Goal: Find specific page/section: Find specific page/section

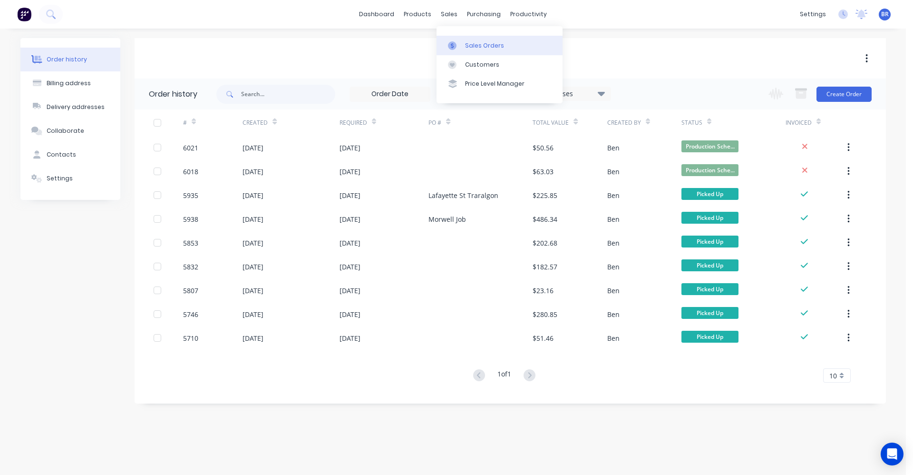
click at [466, 41] on div "Sales Orders" at bounding box center [484, 45] width 39 height 9
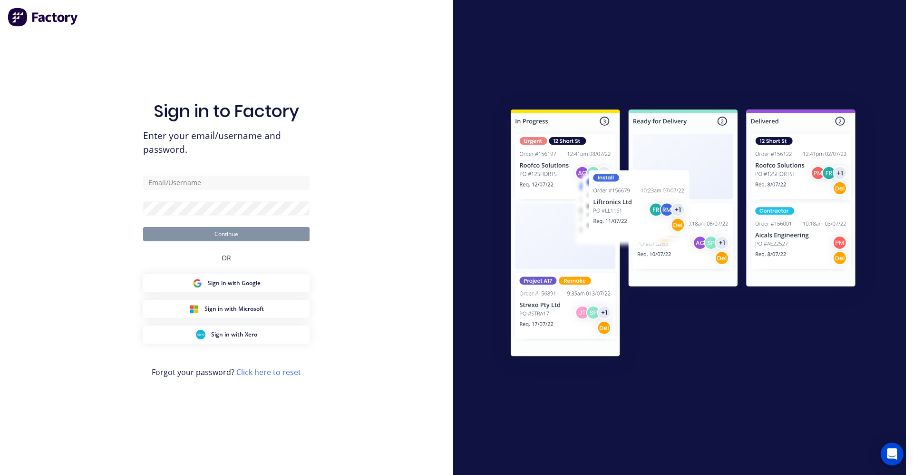
drag, startPoint x: 145, startPoint y: 59, endPoint x: 104, endPoint y: 54, distance: 41.6
click at [104, 54] on div "Sign in to Factory Enter your email/username and password. Continue OR Sign in …" at bounding box center [226, 237] width 453 height 475
type input "[EMAIL_ADDRESS][DOMAIN_NAME]"
click at [233, 238] on button "Continue" at bounding box center [226, 234] width 166 height 14
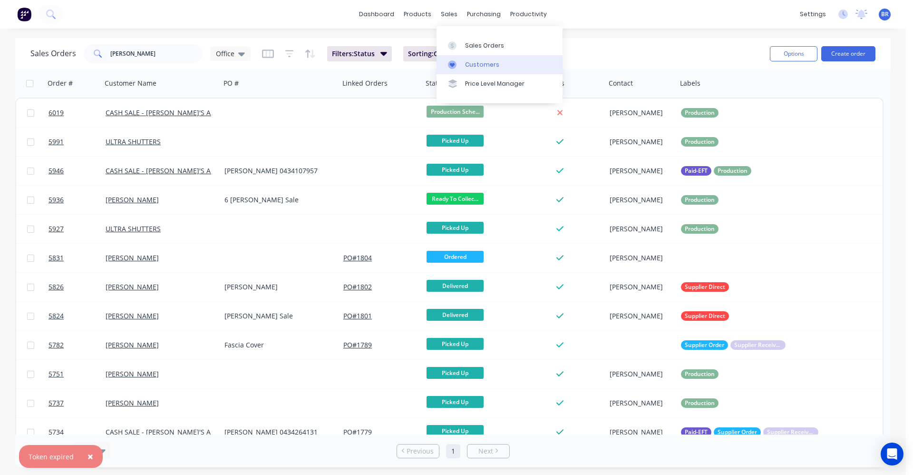
drag, startPoint x: 471, startPoint y: 49, endPoint x: 441, endPoint y: 59, distance: 31.7
click at [471, 50] on link "Sales Orders" at bounding box center [500, 45] width 126 height 19
drag, startPoint x: 134, startPoint y: 53, endPoint x: 105, endPoint y: 69, distance: 33.0
click at [47, 50] on div "Sales Orders dani Office" at bounding box center [140, 53] width 220 height 19
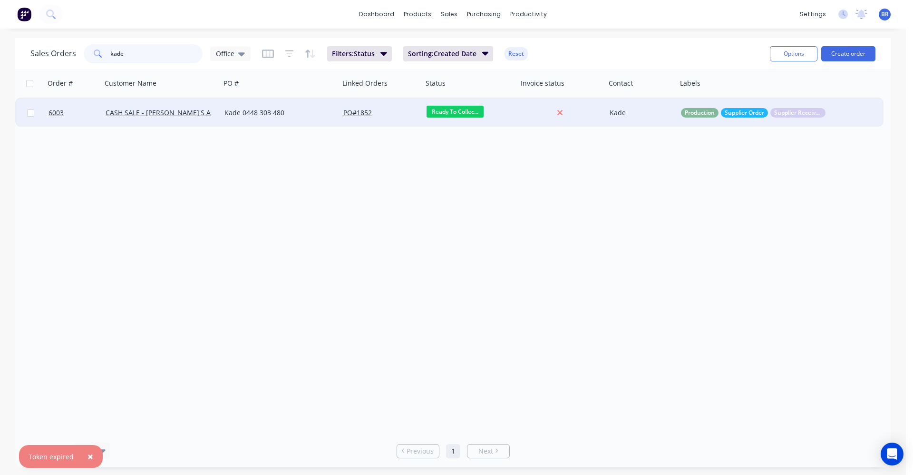
type input "kade"
click at [303, 118] on div "Kade 0448 303 480" at bounding box center [280, 112] width 119 height 29
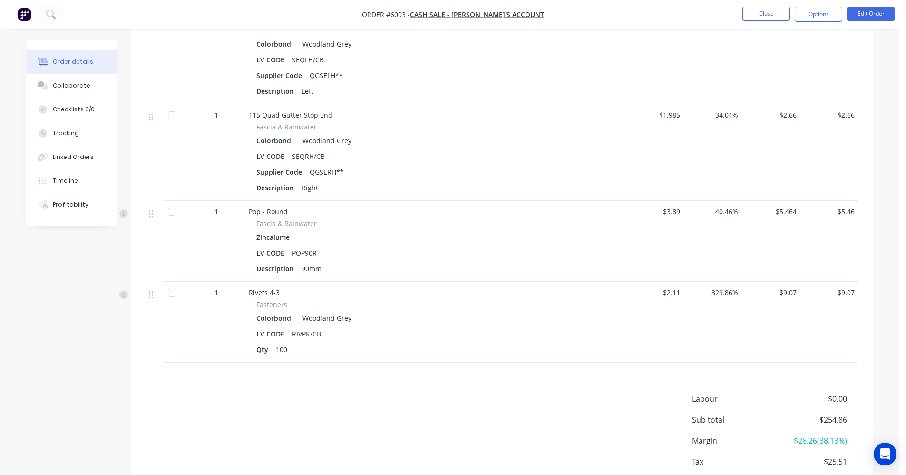
scroll to position [1196, 0]
